Goal: Task Accomplishment & Management: Use online tool/utility

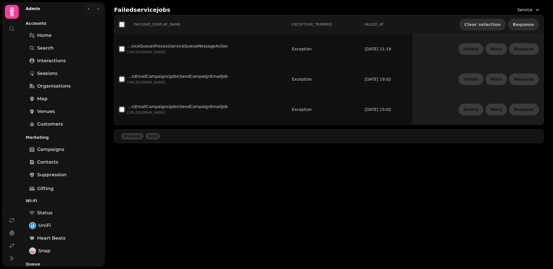
click at [523, 24] on span "Requeue" at bounding box center [523, 24] width 21 height 4
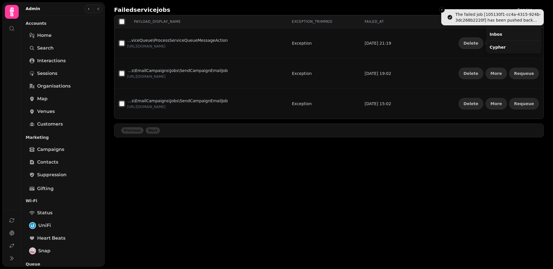
click at [531, 5] on button "Service" at bounding box center [529, 10] width 30 height 10
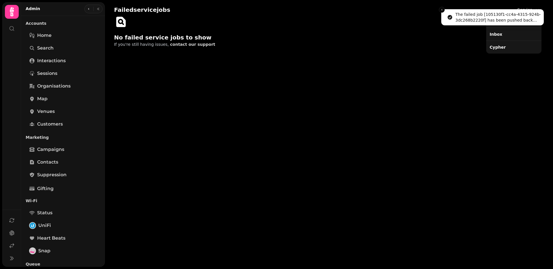
drag, startPoint x: 495, startPoint y: 33, endPoint x: 504, endPoint y: 23, distance: 13.0
click at [495, 33] on div "Inbox" at bounding box center [513, 34] width 53 height 10
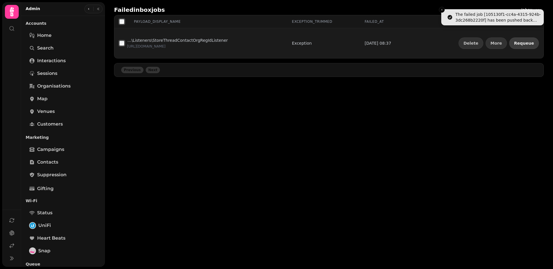
click at [524, 43] on span "Requeue" at bounding box center [524, 43] width 20 height 4
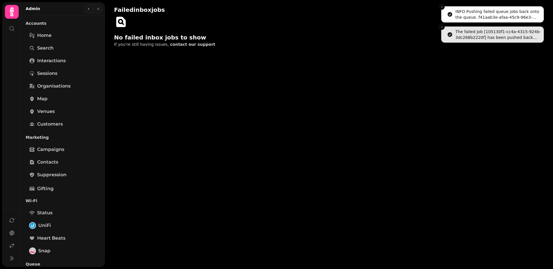
click at [442, 8] on icon "Close toast" at bounding box center [441, 6] width 3 height 3
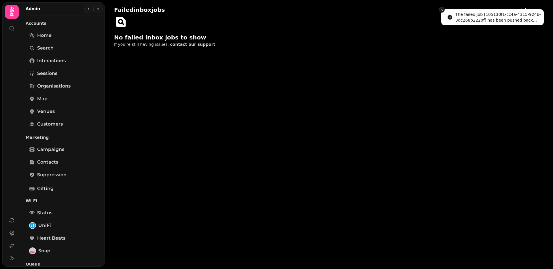
click at [442, 8] on icon "Close toast" at bounding box center [441, 9] width 3 height 3
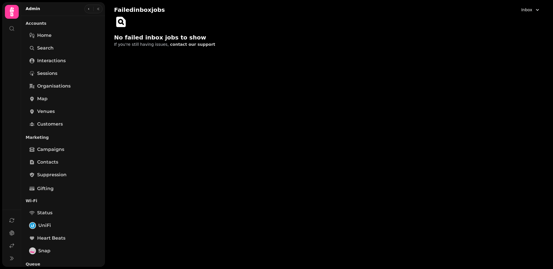
click at [533, 10] on button "Inbox" at bounding box center [531, 10] width 26 height 10
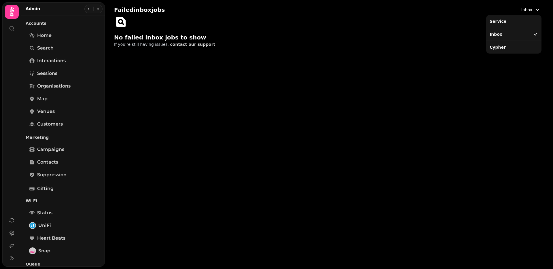
click at [514, 45] on div "Cypher" at bounding box center [513, 47] width 53 height 10
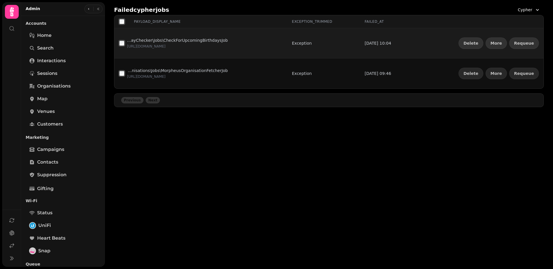
click at [169, 40] on p "App\Packages\UpcomingBirthdayChecker\Jobs\CheckForUpcomingBirthdaysJob" at bounding box center [177, 40] width 101 height 6
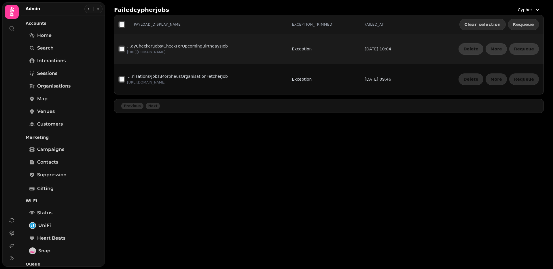
click at [173, 46] on p "App\Packages\UpcomingBirthdayChecker\Jobs\CheckForUpcomingBirthdaysJob" at bounding box center [177, 46] width 101 height 6
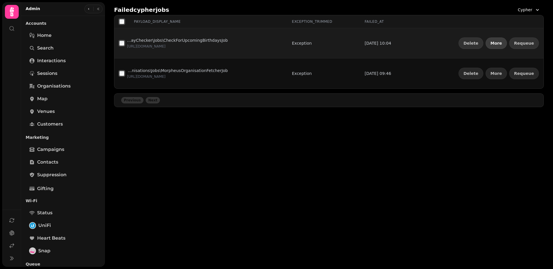
click at [494, 45] on button "More" at bounding box center [496, 43] width 21 height 12
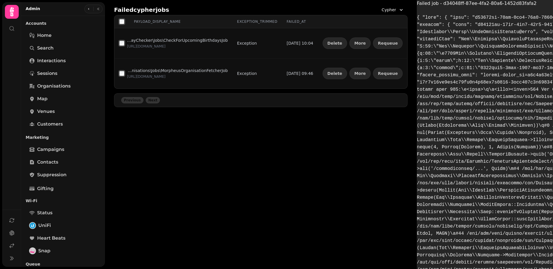
scroll to position [41, 0]
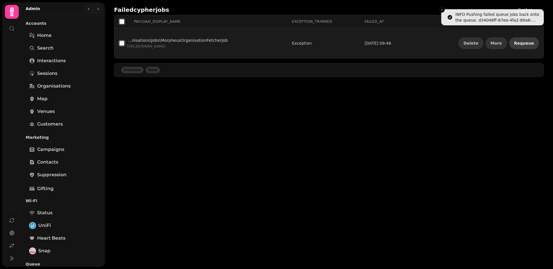
drag, startPoint x: 527, startPoint y: 40, endPoint x: 520, endPoint y: 40, distance: 7.2
click at [527, 40] on button "Requeue" at bounding box center [524, 43] width 30 height 12
